Goal: Task Accomplishment & Management: Manage account settings

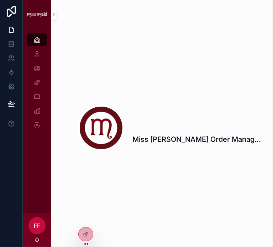
drag, startPoint x: 177, startPoint y: 210, endPoint x: 192, endPoint y: 198, distance: 19.0
click at [178, 210] on div "Miss [PERSON_NAME] Order Management" at bounding box center [162, 105] width 222 height 211
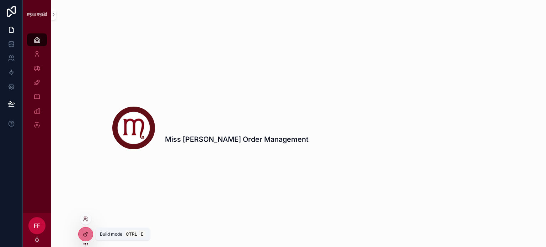
click at [87, 236] on icon at bounding box center [86, 235] width 6 height 6
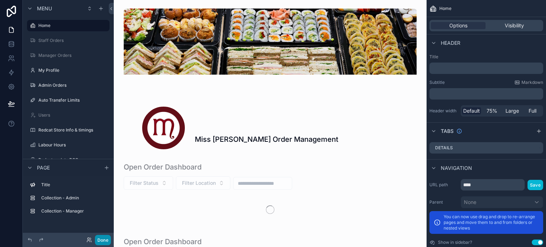
click at [105, 242] on button "Done" at bounding box center [103, 240] width 16 height 10
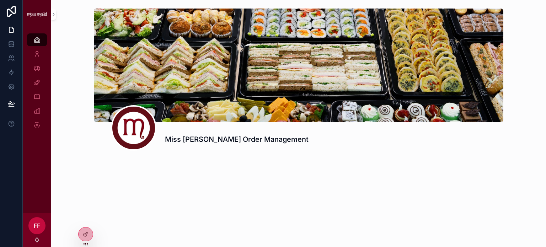
click at [38, 229] on span "FF" at bounding box center [37, 226] width 6 height 9
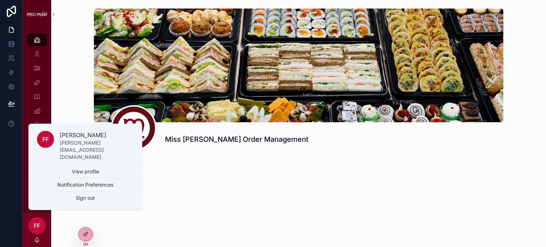
click at [54, 237] on div "Miss [PERSON_NAME] Order Management" at bounding box center [298, 123] width 495 height 247
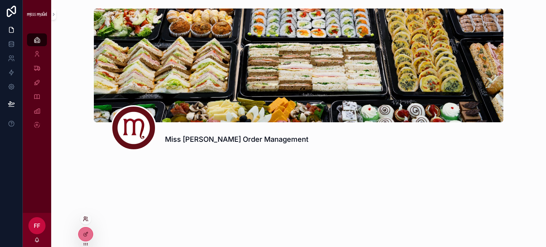
click at [84, 220] on icon at bounding box center [86, 219] width 6 height 6
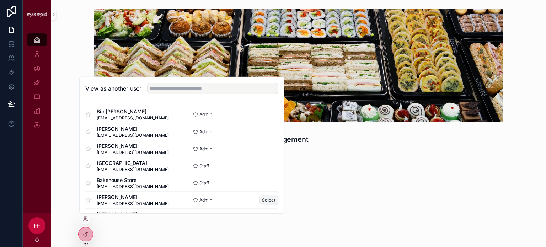
click at [264, 200] on button "Select" at bounding box center [269, 200] width 18 height 10
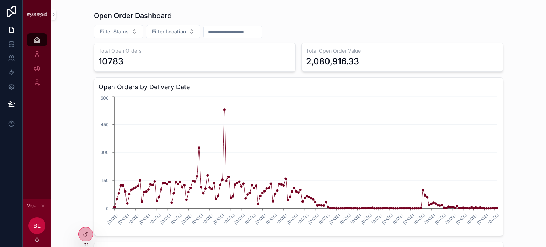
scroll to position [151, 0]
drag, startPoint x: 209, startPoint y: 23, endPoint x: 110, endPoint y: 32, distance: 100.0
click at [109, 32] on span "Filter Status" at bounding box center [114, 32] width 29 height 7
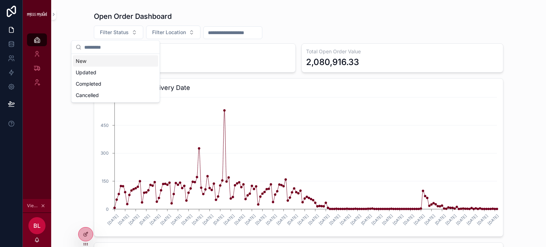
click at [92, 65] on div "New" at bounding box center [115, 60] width 85 height 11
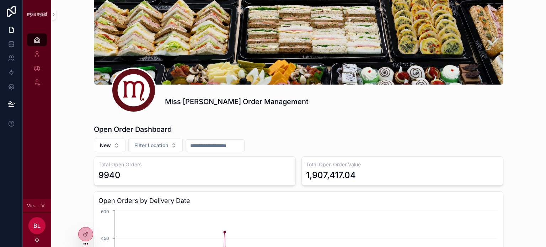
scroll to position [2, 0]
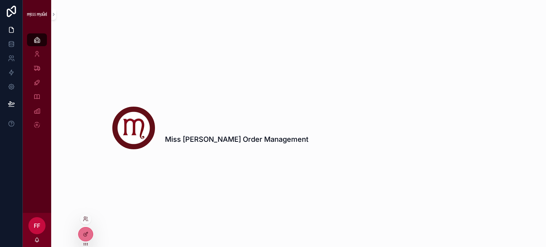
click at [86, 215] on div at bounding box center [85, 218] width 11 height 11
click at [84, 222] on div at bounding box center [85, 218] width 11 height 11
click at [87, 222] on div at bounding box center [85, 218] width 11 height 11
click at [88, 220] on icon at bounding box center [86, 219] width 6 height 6
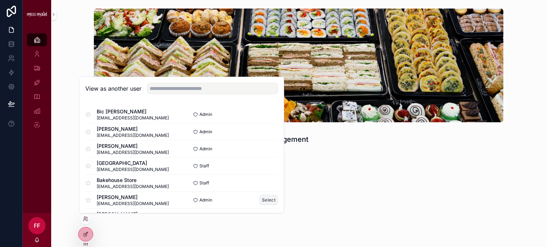
click at [261, 199] on button "Select" at bounding box center [269, 200] width 18 height 10
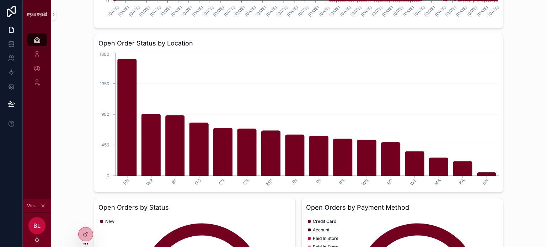
scroll to position [341, 0]
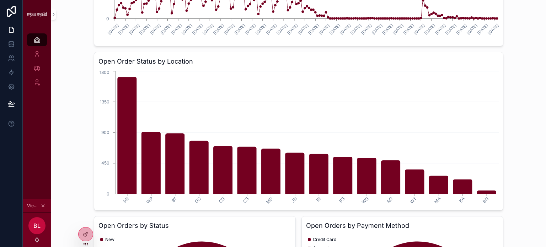
drag, startPoint x: 543, startPoint y: 118, endPoint x: 516, endPoint y: 8, distance: 113.5
click at [516, 8] on div "Miss [PERSON_NAME] Order Management Open Order Dashboard New Filter Location To…" at bounding box center [298, 41] width 495 height 765
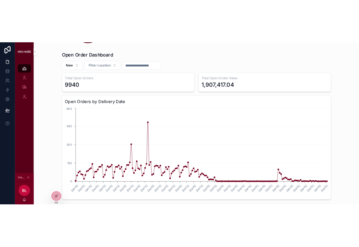
scroll to position [150, 0]
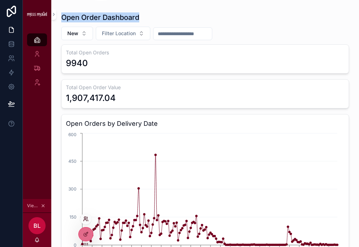
click at [84, 219] on icon at bounding box center [85, 218] width 2 height 2
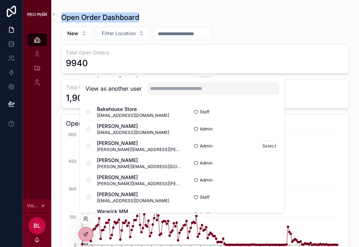
scroll to position [142, 0]
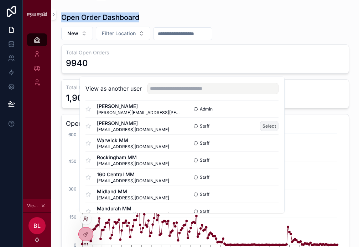
click at [265, 126] on button "Select" at bounding box center [269, 126] width 18 height 10
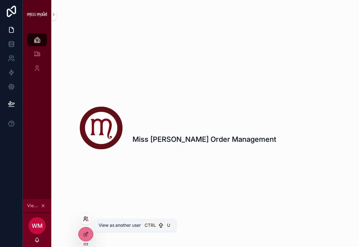
click at [86, 219] on icon at bounding box center [86, 219] width 6 height 6
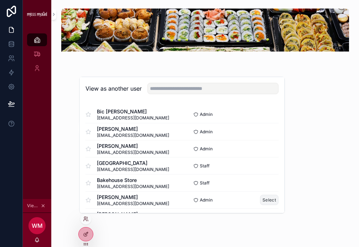
click at [260, 202] on button "Select" at bounding box center [269, 200] width 18 height 10
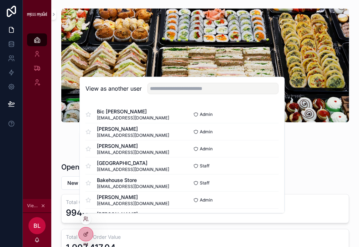
click at [345, 138] on div "Miss [PERSON_NAME] Order Management" at bounding box center [205, 80] width 296 height 148
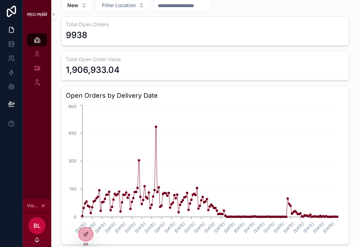
scroll to position [142, 0]
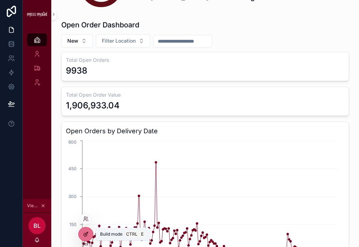
click at [87, 232] on icon at bounding box center [86, 235] width 6 height 6
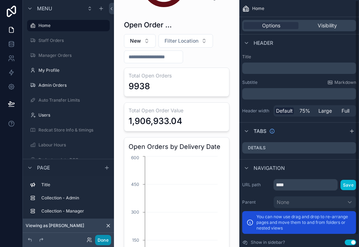
click at [97, 238] on button "Done" at bounding box center [103, 240] width 16 height 10
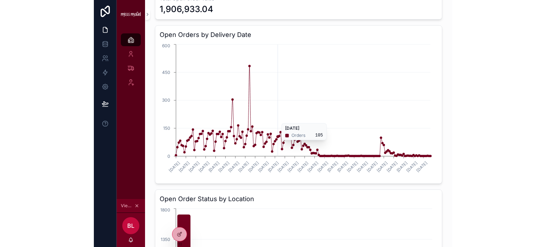
scroll to position [203, 0]
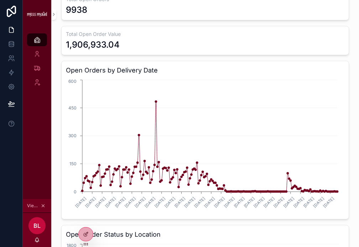
click at [349, 26] on div "Total Open Order Value 1,906,933.04" at bounding box center [204, 40] width 287 height 29
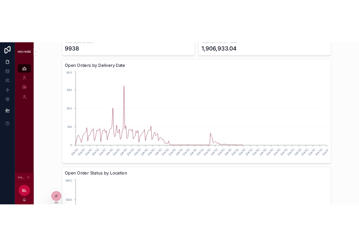
scroll to position [0, 0]
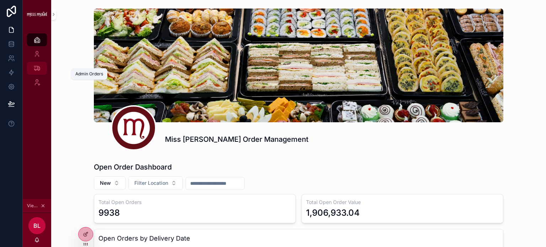
click at [41, 67] on div "Admin Orders 2,934" at bounding box center [36, 68] width 11 height 11
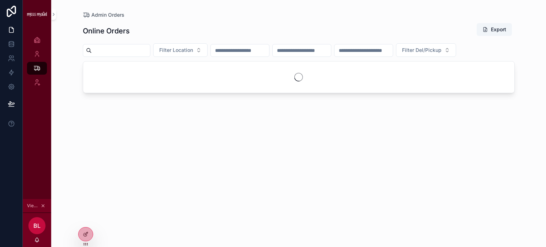
click at [255, 49] on input "scrollable content" at bounding box center [240, 51] width 58 height 10
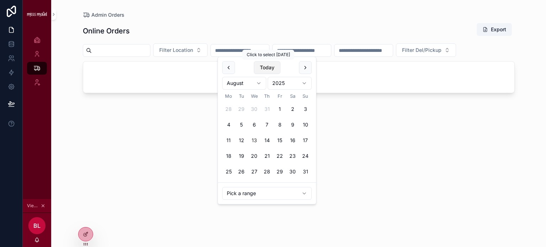
click at [263, 67] on button "Today" at bounding box center [267, 67] width 27 height 13
type input "**********"
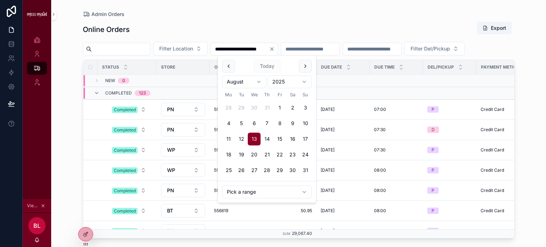
click at [236, 11] on div "Admin Orders" at bounding box center [299, 14] width 432 height 6
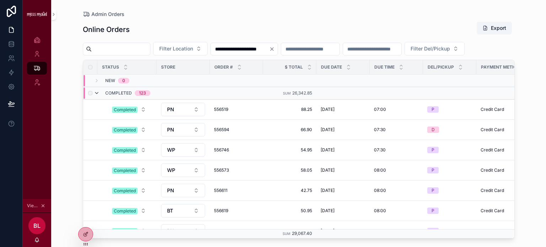
click at [96, 96] on icon "scrollable content" at bounding box center [97, 93] width 6 height 6
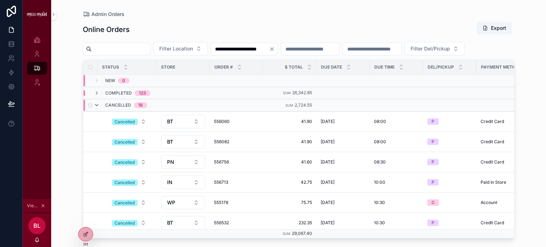
click at [95, 108] on icon "scrollable content" at bounding box center [97, 105] width 6 height 6
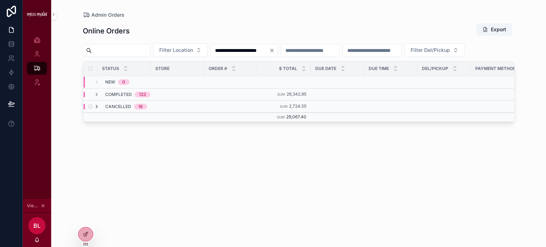
click at [95, 110] on icon "scrollable content" at bounding box center [97, 107] width 6 height 6
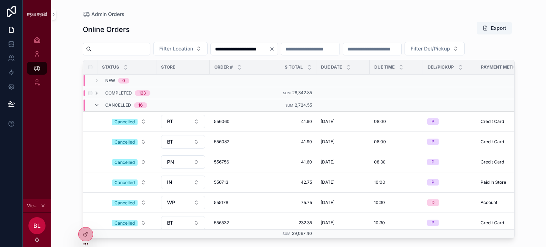
click at [96, 96] on icon "scrollable content" at bounding box center [97, 93] width 6 height 6
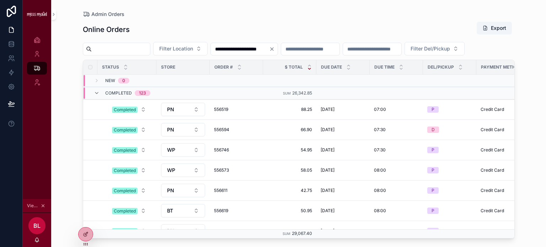
click at [310, 71] on icon "scrollable content" at bounding box center [309, 69] width 5 height 5
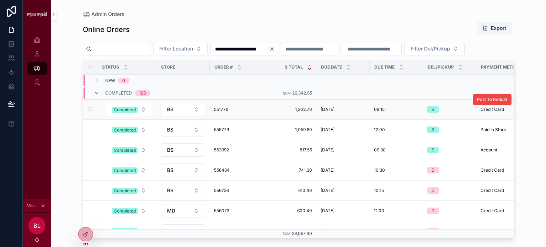
click at [218, 112] on span "551776" at bounding box center [236, 110] width 45 height 6
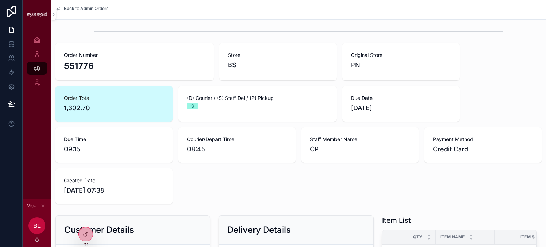
click at [83, 7] on span "Back to Admin Orders" at bounding box center [86, 9] width 44 height 6
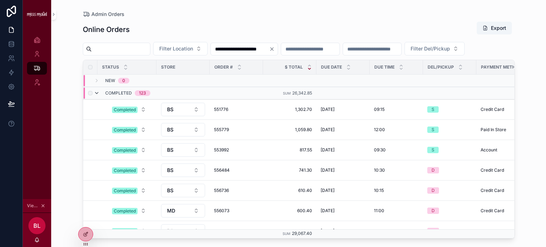
click at [97, 96] on icon "scrollable content" at bounding box center [97, 93] width 6 height 6
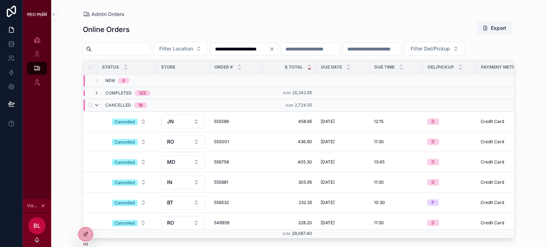
click at [98, 108] on icon "scrollable content" at bounding box center [97, 105] width 6 height 6
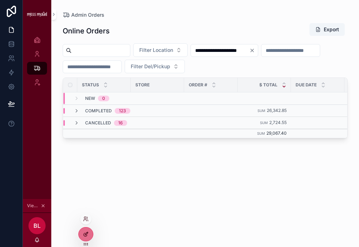
click at [87, 234] on icon at bounding box center [86, 235] width 6 height 6
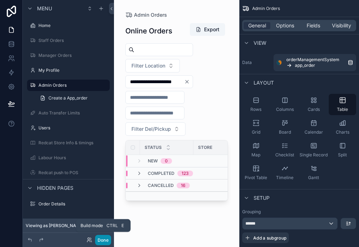
click at [102, 242] on button "Done" at bounding box center [103, 240] width 16 height 10
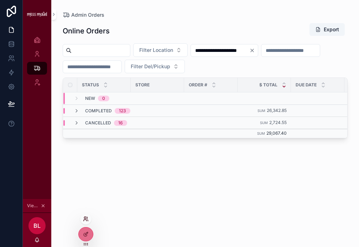
click at [85, 218] on icon at bounding box center [86, 219] width 6 height 6
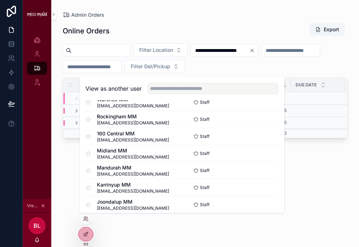
scroll to position [182, 0]
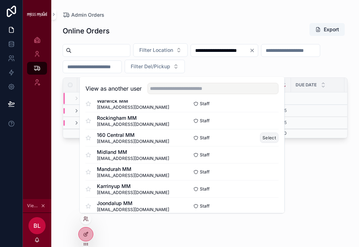
click at [263, 136] on button "Select" at bounding box center [269, 138] width 18 height 10
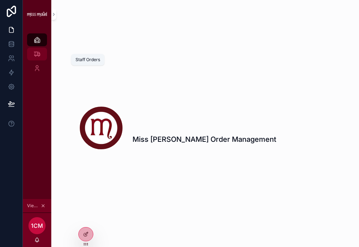
click at [38, 52] on icon "scrollable content" at bounding box center [36, 54] width 7 height 7
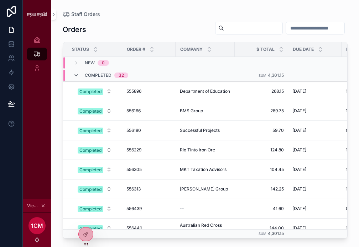
click at [76, 73] on icon "scrollable content" at bounding box center [76, 76] width 6 height 6
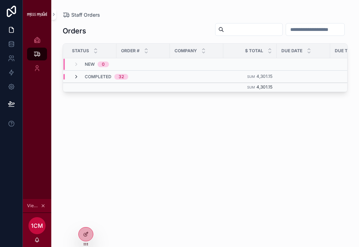
click at [74, 76] on icon "scrollable content" at bounding box center [76, 77] width 6 height 6
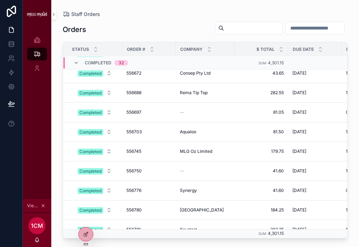
scroll to position [58, 0]
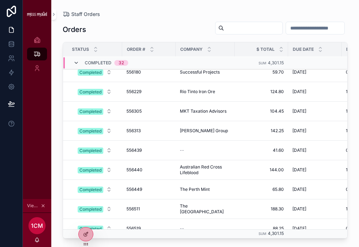
click at [75, 62] on icon "scrollable content" at bounding box center [76, 63] width 6 height 6
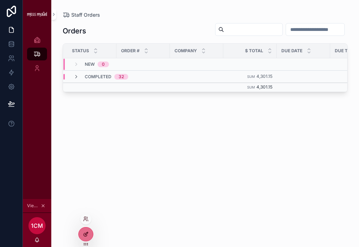
click at [89, 235] on div at bounding box center [86, 235] width 14 height 14
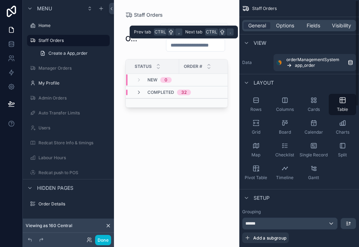
click at [288, 20] on div "General Options Fields Visibility" at bounding box center [299, 25] width 114 height 11
click at [288, 25] on span "Options" at bounding box center [285, 25] width 18 height 7
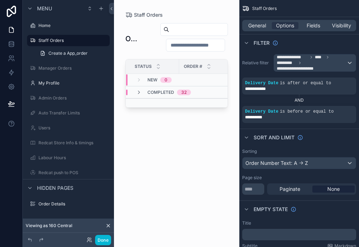
click at [176, 156] on div "scrollable content" at bounding box center [176, 119] width 125 height 239
click at [181, 179] on div "Orders Status Order # Company $ Total Due Date Due Time Store Store Order Conta…" at bounding box center [176, 128] width 102 height 220
click at [106, 239] on button "Done" at bounding box center [103, 240] width 16 height 10
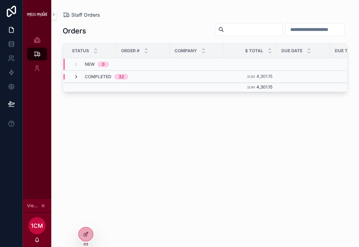
click at [76, 76] on icon "scrollable content" at bounding box center [76, 77] width 6 height 6
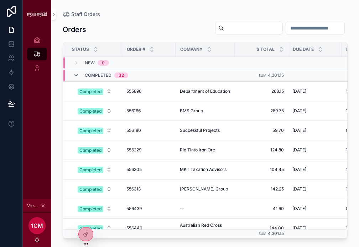
click at [77, 76] on icon "scrollable content" at bounding box center [76, 76] width 6 height 6
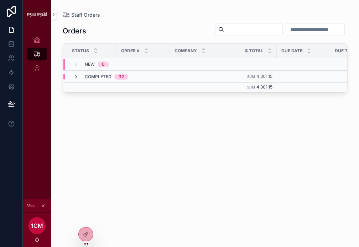
click at [75, 75] on icon "scrollable content" at bounding box center [76, 77] width 6 height 6
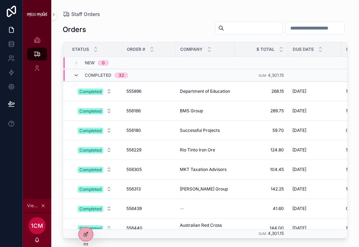
click at [76, 75] on icon "scrollable content" at bounding box center [76, 76] width 6 height 6
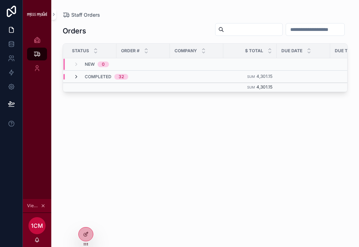
click at [74, 76] on icon "scrollable content" at bounding box center [76, 77] width 6 height 6
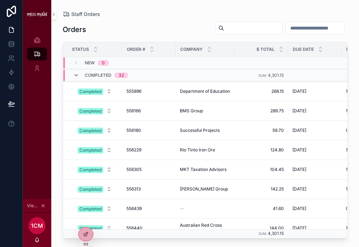
click at [74, 74] on icon "scrollable content" at bounding box center [76, 76] width 6 height 6
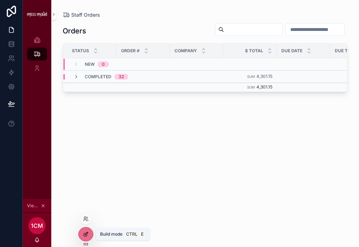
click at [83, 234] on icon at bounding box center [86, 235] width 6 height 6
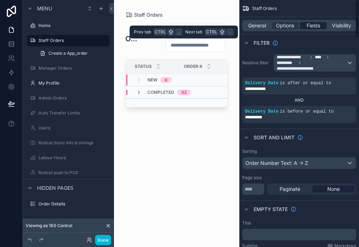
click at [309, 25] on span "Fields" at bounding box center [313, 25] width 14 height 7
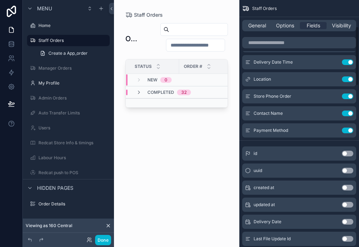
scroll to position [142, 0]
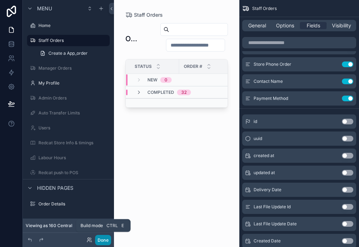
click at [105, 243] on button "Done" at bounding box center [103, 240] width 16 height 10
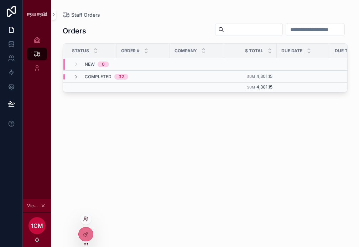
click at [88, 215] on div at bounding box center [85, 218] width 11 height 11
click at [86, 222] on div at bounding box center [85, 218] width 11 height 11
click at [84, 218] on icon at bounding box center [85, 218] width 2 height 2
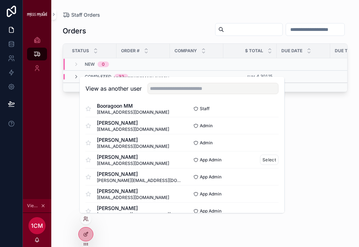
scroll to position [391, 0]
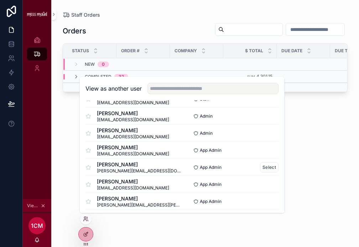
click at [121, 172] on span "frank@missmaud.com.au" at bounding box center [139, 171] width 85 height 6
click at [265, 166] on button "Select" at bounding box center [269, 167] width 18 height 10
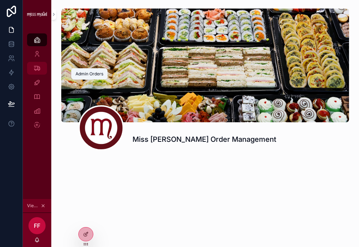
click at [38, 69] on icon "scrollable content" at bounding box center [36, 68] width 7 height 7
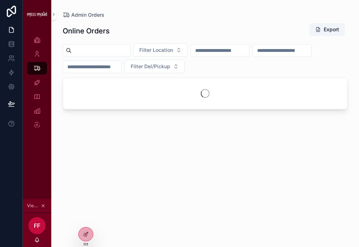
click at [121, 63] on input "scrollable content" at bounding box center [92, 67] width 58 height 10
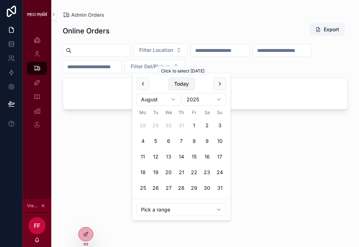
click at [185, 80] on button "Today" at bounding box center [181, 84] width 27 height 13
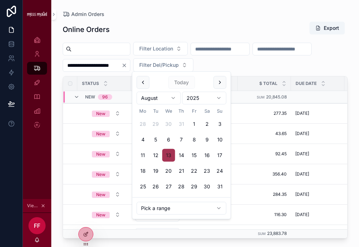
click at [169, 155] on button "13" at bounding box center [168, 155] width 13 height 13
click at [214, 25] on div "Online Orders Export" at bounding box center [205, 29] width 285 height 16
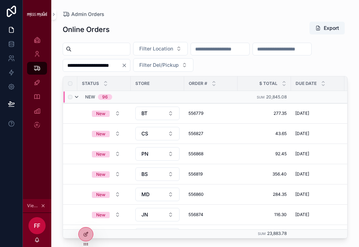
click at [75, 97] on icon "scrollable content" at bounding box center [77, 97] width 6 height 6
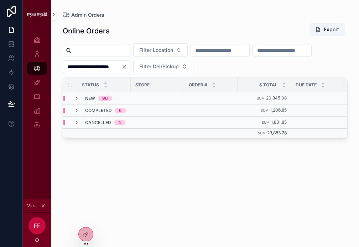
click at [121, 69] on input "**********" at bounding box center [92, 67] width 58 height 10
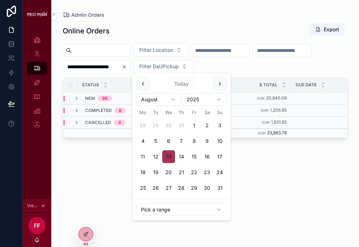
click at [167, 160] on button "13" at bounding box center [168, 156] width 13 height 13
click at [158, 160] on button "12" at bounding box center [155, 156] width 13 height 13
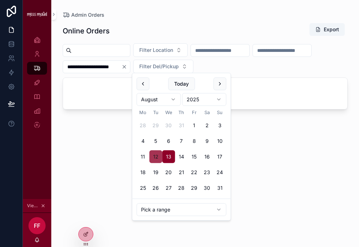
click at [155, 157] on button "12" at bounding box center [155, 156] width 13 height 13
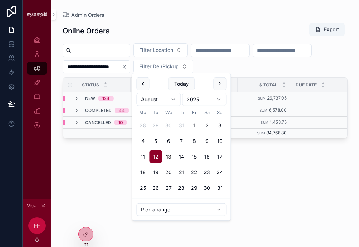
click at [170, 159] on button "13" at bounding box center [168, 156] width 13 height 13
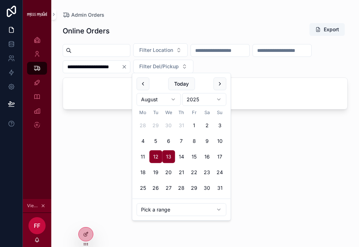
click at [169, 159] on button "13" at bounding box center [168, 156] width 13 height 13
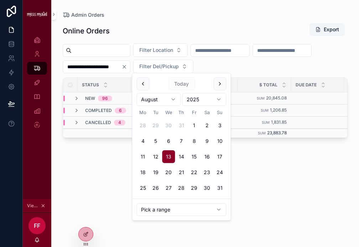
click at [157, 159] on button "12" at bounding box center [155, 156] width 13 height 13
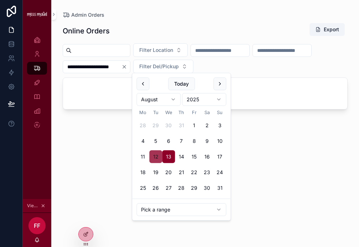
click at [155, 158] on button "12" at bounding box center [155, 156] width 13 height 13
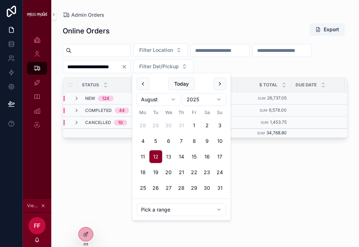
click at [58, 103] on div "**********" at bounding box center [204, 119] width 307 height 239
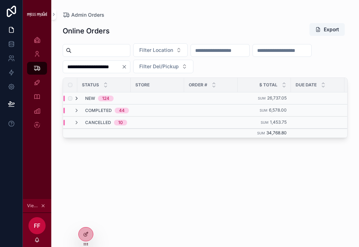
click at [74, 99] on icon "scrollable content" at bounding box center [77, 99] width 6 height 6
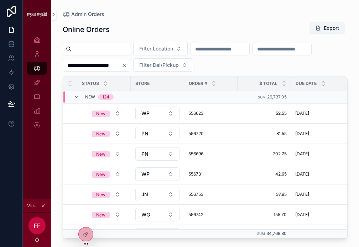
click at [121, 67] on input "**********" at bounding box center [92, 65] width 58 height 10
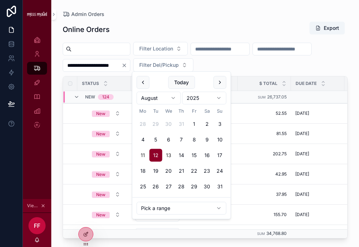
click at [141, 155] on button "11" at bounding box center [142, 155] width 13 height 13
type input "**********"
click at [141, 155] on button "11" at bounding box center [142, 155] width 13 height 13
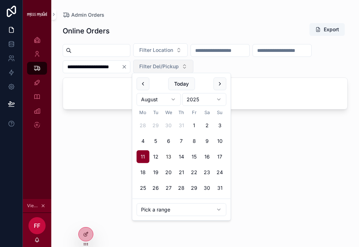
click at [127, 65] on icon "Clear" at bounding box center [124, 67] width 6 height 6
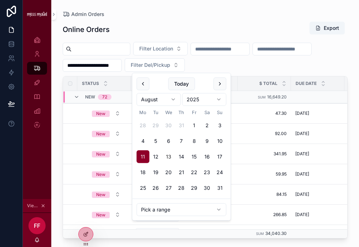
click at [221, 66] on div "**********" at bounding box center [205, 57] width 285 height 30
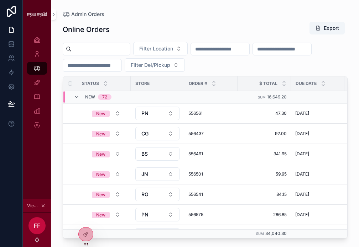
click at [246, 43] on div "scrollable content" at bounding box center [219, 49] width 59 height 13
click at [246, 49] on input "scrollable content" at bounding box center [220, 49] width 58 height 10
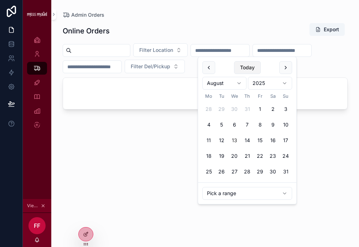
click at [242, 75] on div "[DATE]" at bounding box center [247, 83] width 90 height 18
click at [241, 66] on button "Today" at bounding box center [247, 67] width 27 height 13
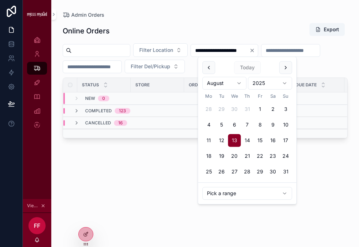
click at [243, 16] on div "Admin Orders" at bounding box center [205, 14] width 285 height 7
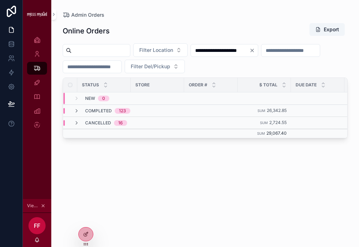
click at [228, 54] on input "**********" at bounding box center [220, 51] width 58 height 10
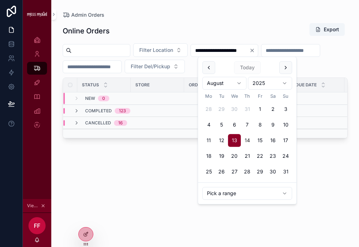
click at [245, 143] on button "14" at bounding box center [246, 140] width 13 height 13
click at [245, 142] on button "14" at bounding box center [246, 140] width 13 height 13
type input "**********"
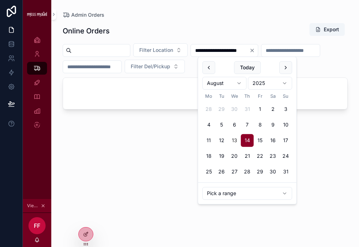
click at [239, 27] on div "Online Orders Export" at bounding box center [205, 31] width 285 height 16
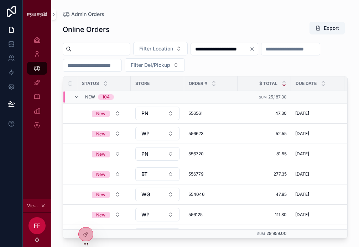
click at [284, 86] on icon "scrollable content" at bounding box center [283, 85] width 5 height 5
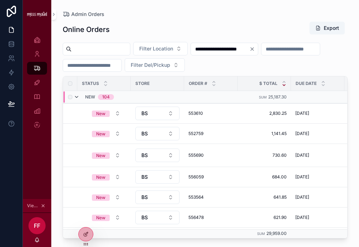
click at [77, 96] on icon "scrollable content" at bounding box center [77, 97] width 6 height 6
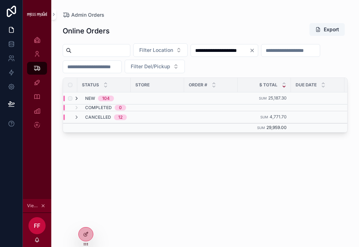
click at [78, 98] on icon "scrollable content" at bounding box center [77, 99] width 6 height 6
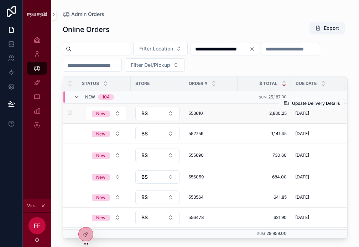
click at [195, 113] on span "553610" at bounding box center [210, 114] width 45 height 6
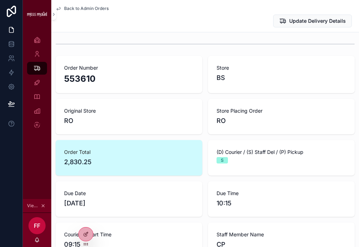
click at [75, 7] on span "Back to Admin Orders" at bounding box center [86, 9] width 44 height 6
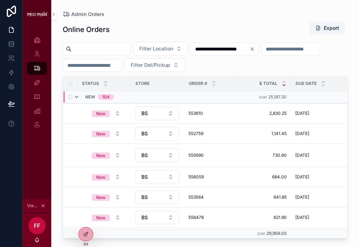
click at [78, 95] on icon "scrollable content" at bounding box center [77, 97] width 6 height 6
